Goal: Task Accomplishment & Management: Manage account settings

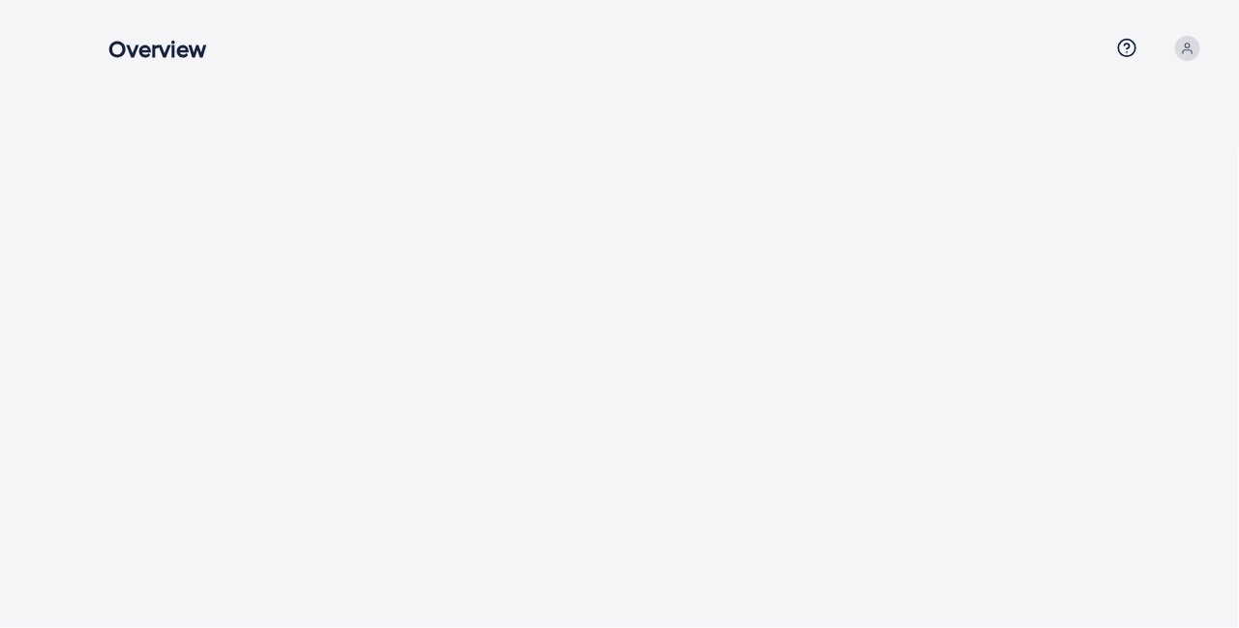
click at [1188, 51] on icon at bounding box center [1188, 49] width 14 height 14
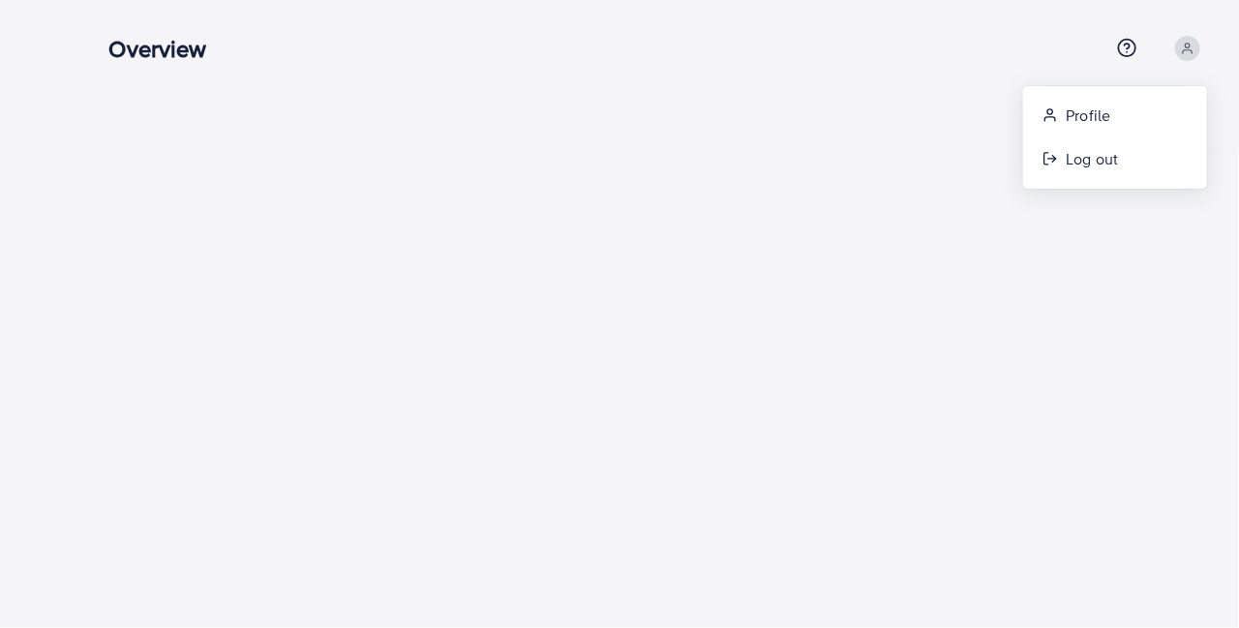
click at [917, 154] on div "Overview Help Center Contact Support Term and policy About Us Profile Log out" at bounding box center [619, 314] width 1239 height 628
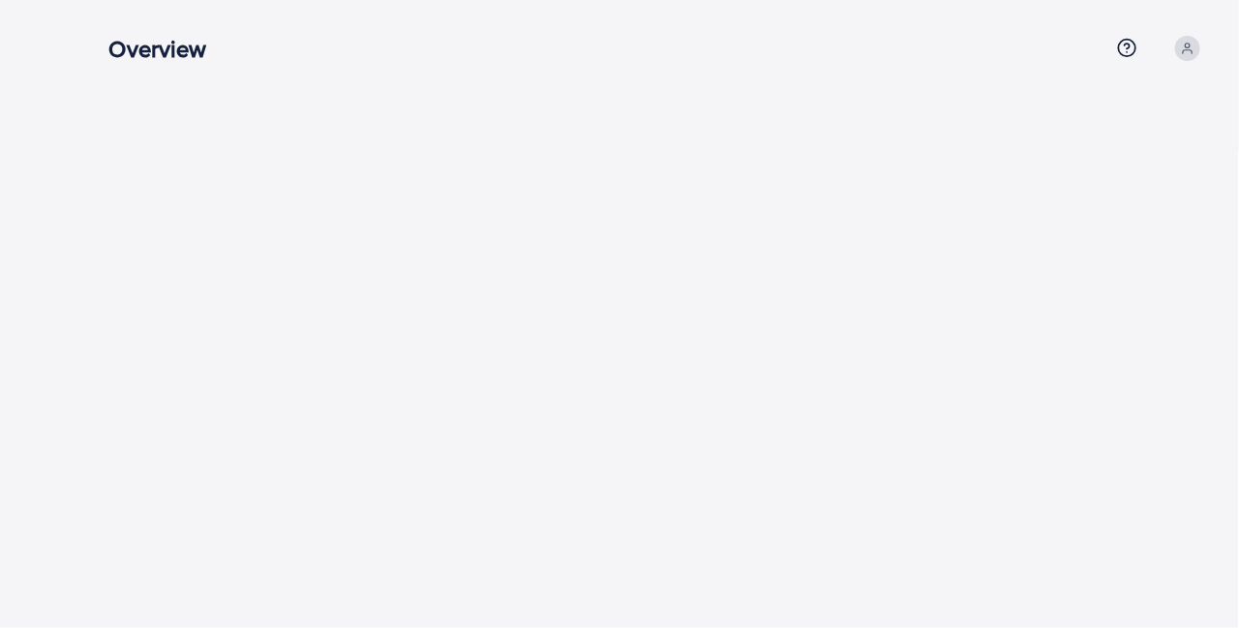
click at [1185, 53] on icon at bounding box center [1188, 49] width 14 height 14
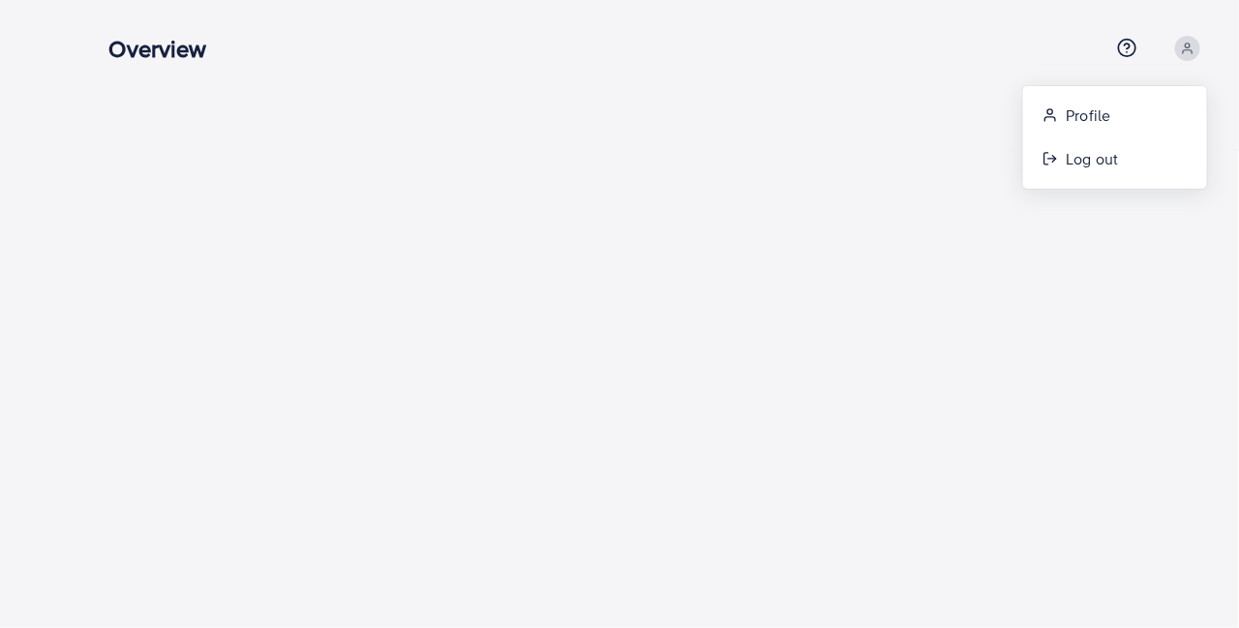
click at [942, 179] on div "Overview Help Center Contact Support Term and policy About Us Profile Log out" at bounding box center [619, 314] width 1239 height 628
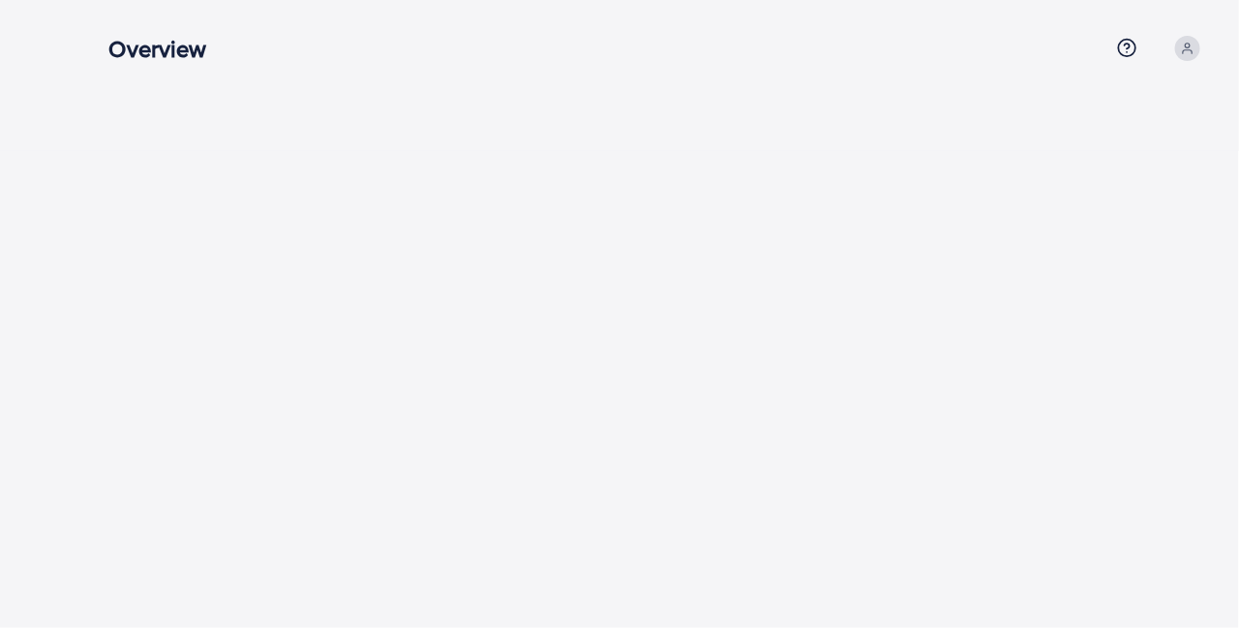
click at [1188, 46] on circle at bounding box center [1187, 46] width 5 height 5
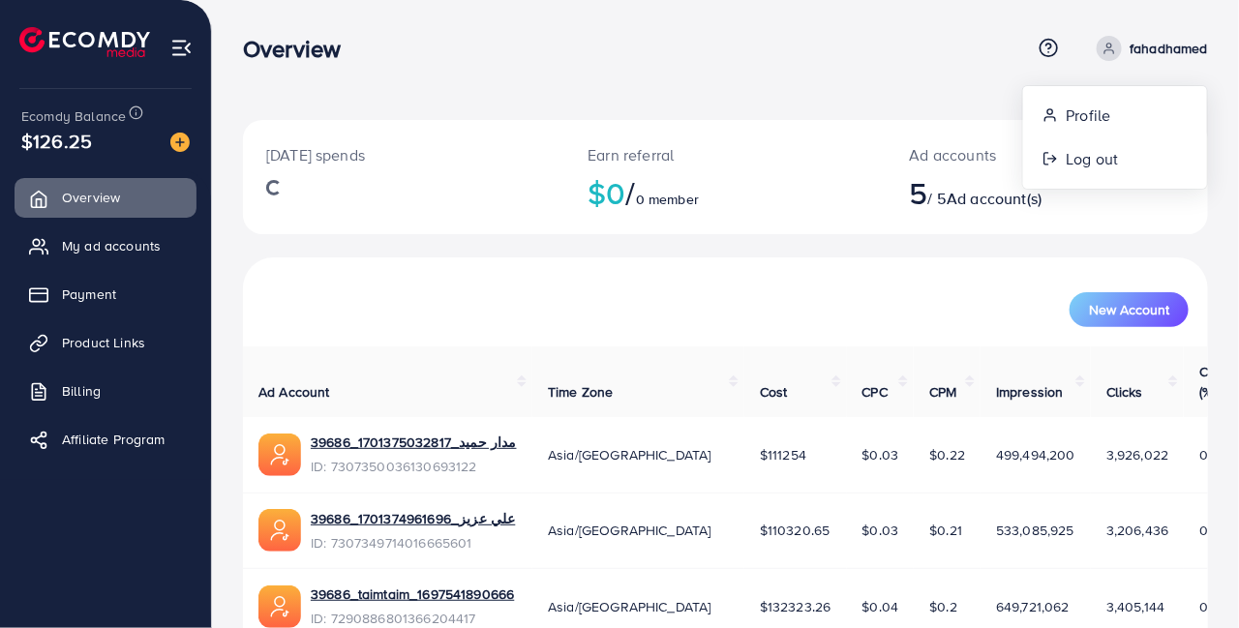
click at [945, 57] on div "Overview" at bounding box center [637, 49] width 788 height 28
click at [82, 304] on link "Payment" at bounding box center [106, 294] width 182 height 39
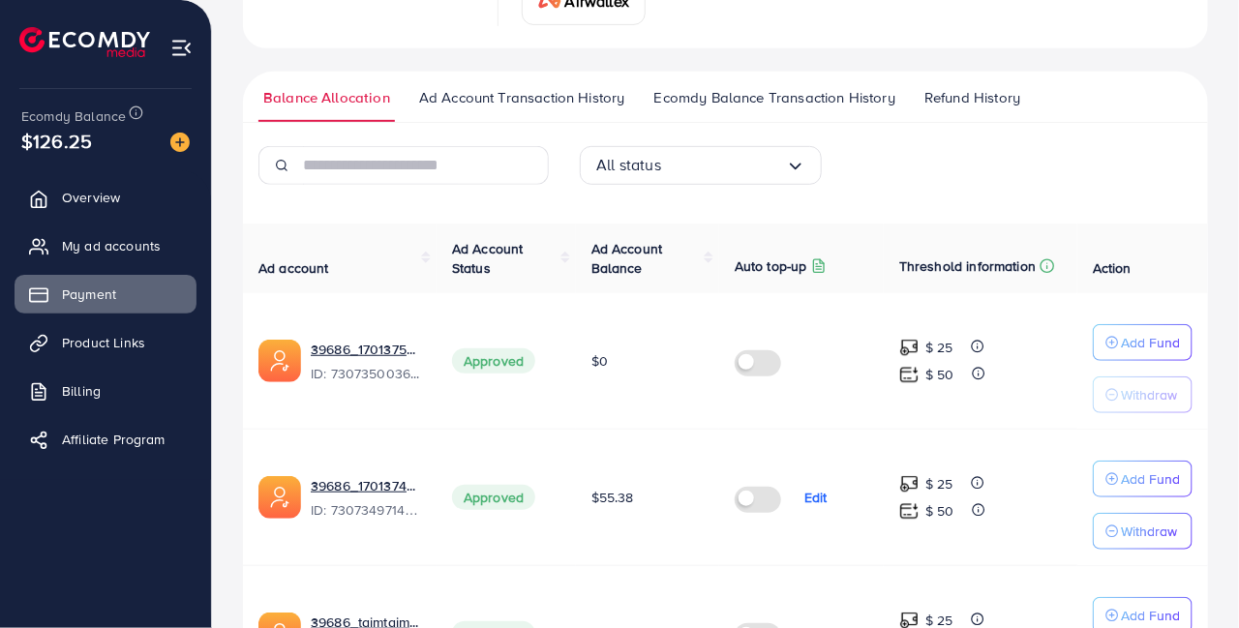
scroll to position [271, 0]
click at [341, 486] on link "39686_علي عزيز_1701374961696" at bounding box center [366, 483] width 110 height 19
